Goal: Information Seeking & Learning: Learn about a topic

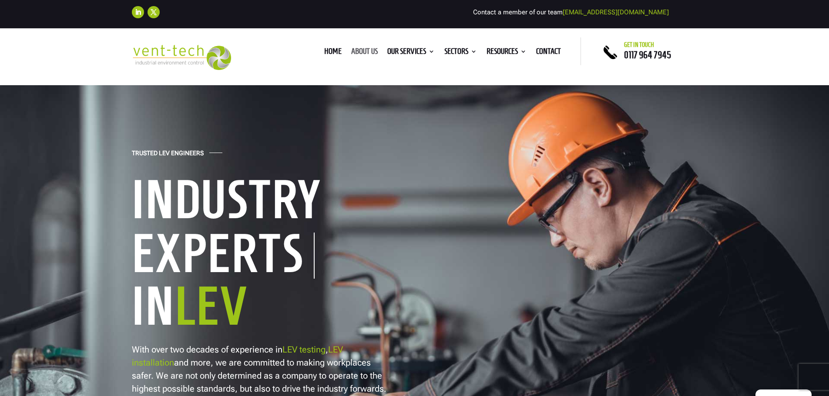
click at [356, 50] on link "About us" at bounding box center [364, 53] width 27 height 10
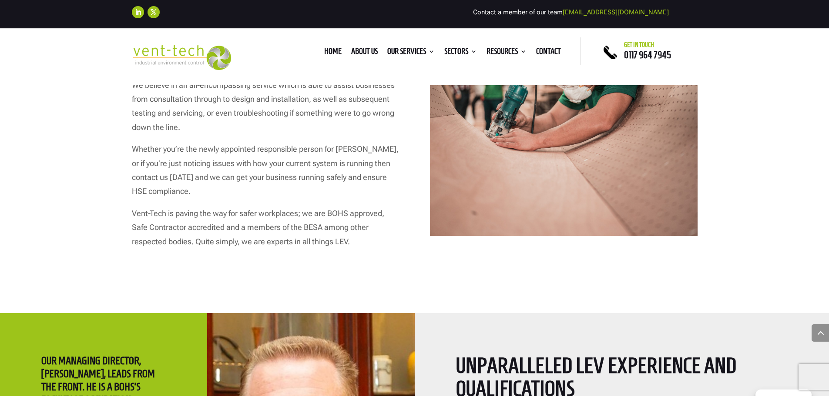
scroll to position [1305, 0]
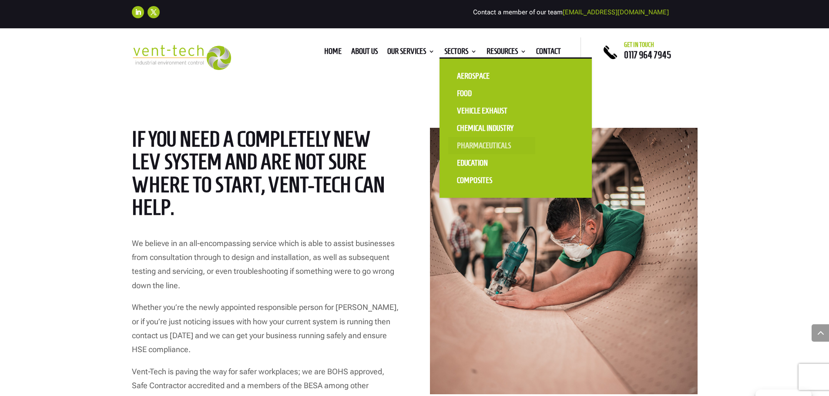
click at [473, 145] on link "Pharmaceuticals" at bounding box center [491, 145] width 87 height 17
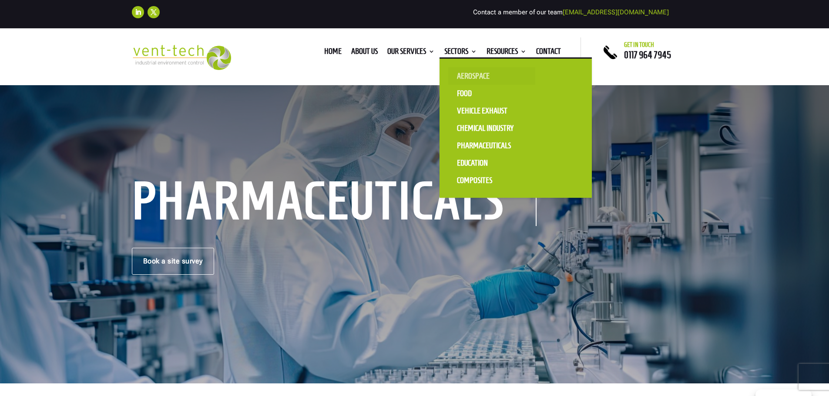
click at [474, 77] on link "Aerospace" at bounding box center [491, 75] width 87 height 17
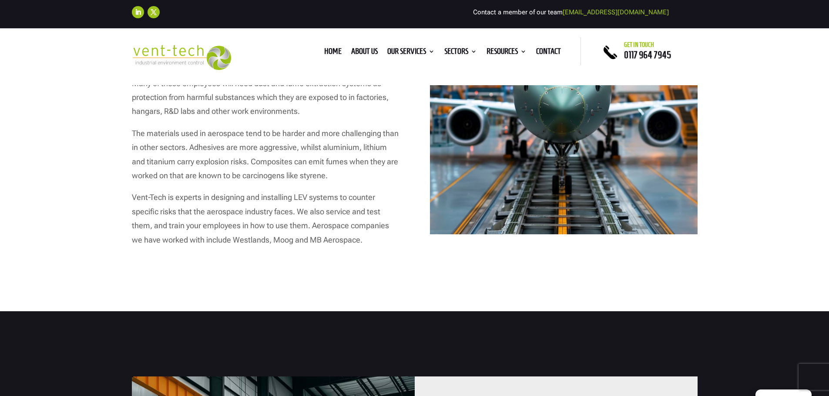
scroll to position [261, 0]
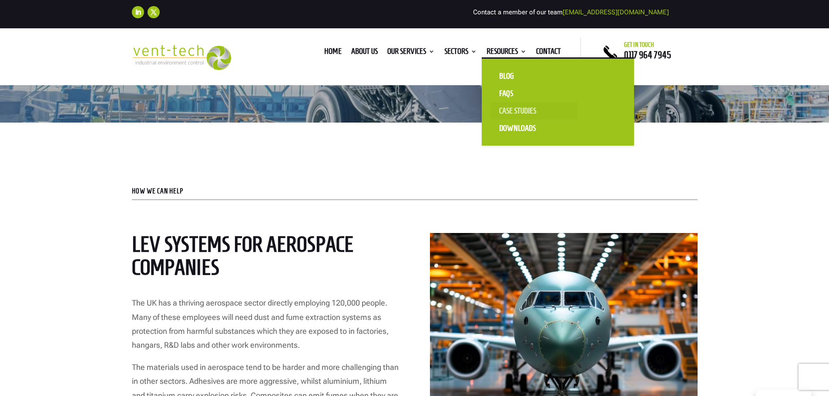
click at [517, 109] on link "Case Studies" at bounding box center [533, 110] width 87 height 17
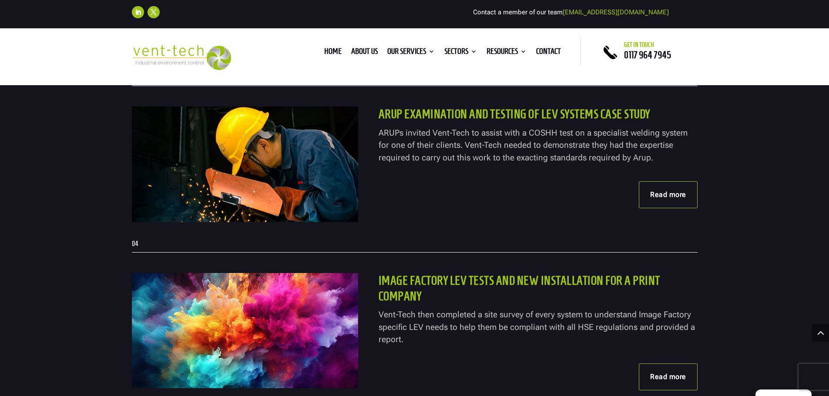
scroll to position [652, 0]
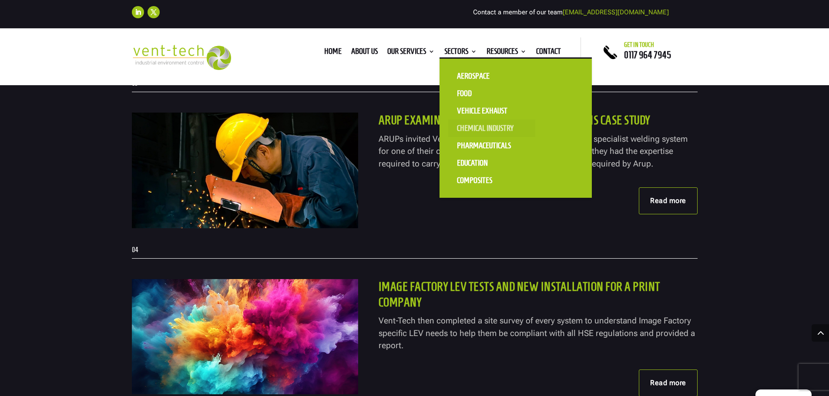
click at [471, 124] on link "Chemical Industry" at bounding box center [491, 128] width 87 height 17
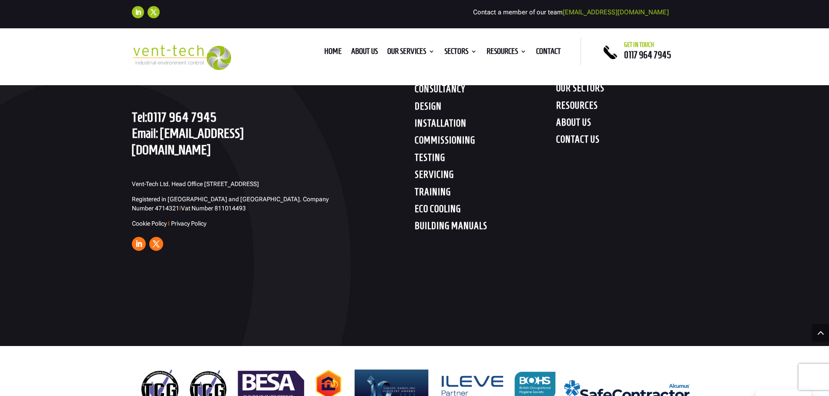
scroll to position [2501, 0]
